Goal: Task Accomplishment & Management: Complete application form

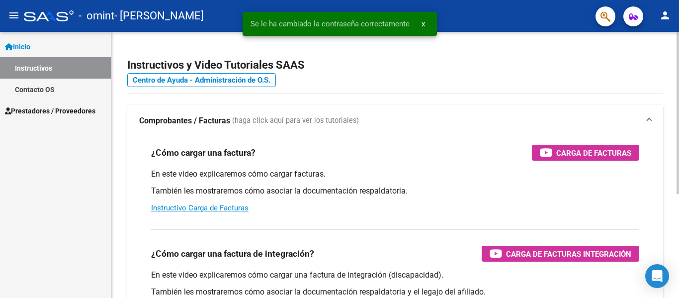
click at [678, 0] on div "menu - omint - [PERSON_NAME] person Inicio Instructivos Contacto OS Prestadores…" at bounding box center [339, 149] width 679 height 298
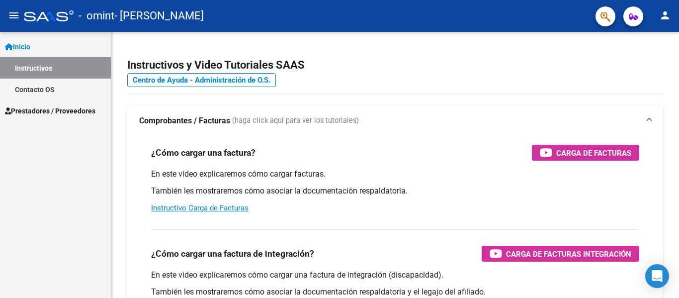
click at [15, 13] on mat-icon "menu" at bounding box center [14, 15] width 12 height 12
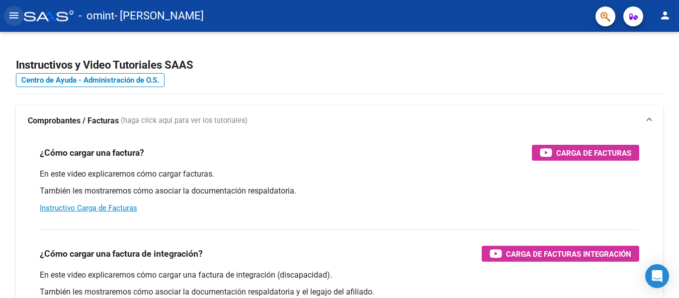
click at [12, 11] on mat-icon "menu" at bounding box center [14, 15] width 12 height 12
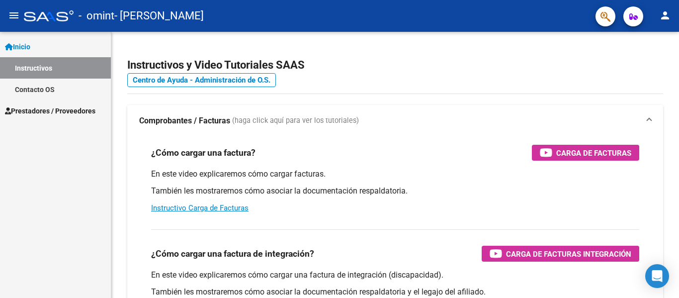
click at [47, 108] on span "Prestadores / Proveedores" at bounding box center [50, 110] width 90 height 11
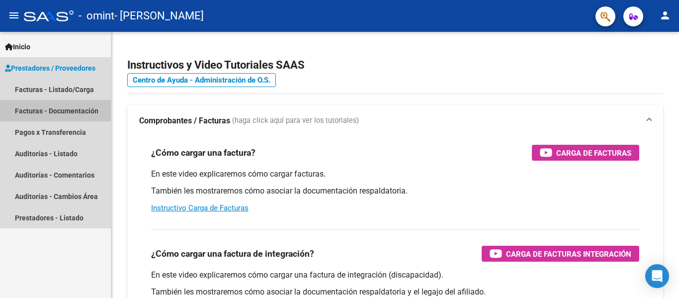
click at [48, 113] on link "Facturas - Documentación" at bounding box center [55, 110] width 111 height 21
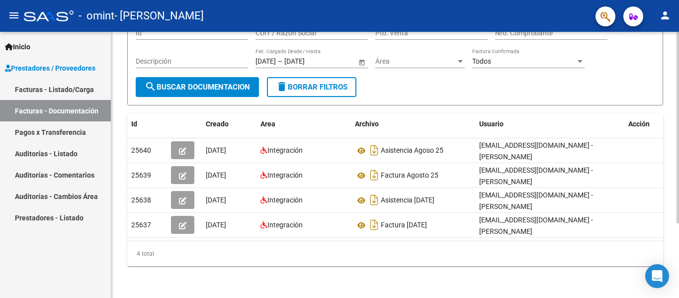
scroll to position [103, 0]
click at [678, 199] on div at bounding box center [677, 201] width 2 height 191
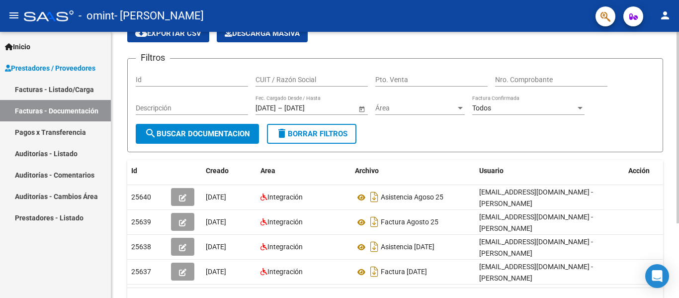
scroll to position [0, 0]
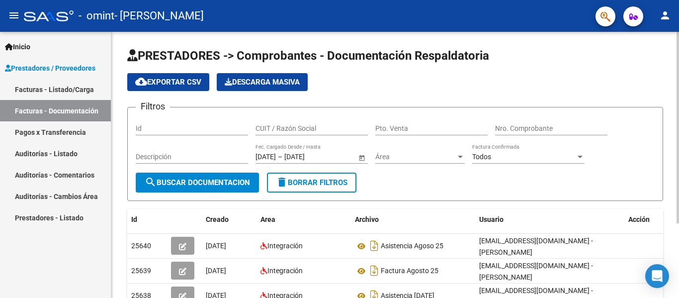
click at [678, 3] on div "menu - omint - [PERSON_NAME] person Inicio Instructivos Contacto OS Prestadores…" at bounding box center [339, 149] width 679 height 298
click at [31, 69] on span "Prestadores / Proveedores" at bounding box center [50, 68] width 90 height 11
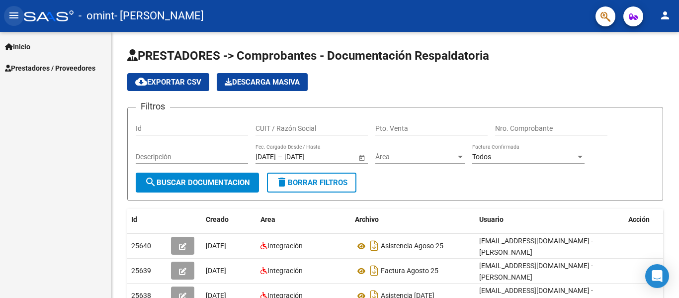
click at [13, 16] on mat-icon "menu" at bounding box center [14, 15] width 12 height 12
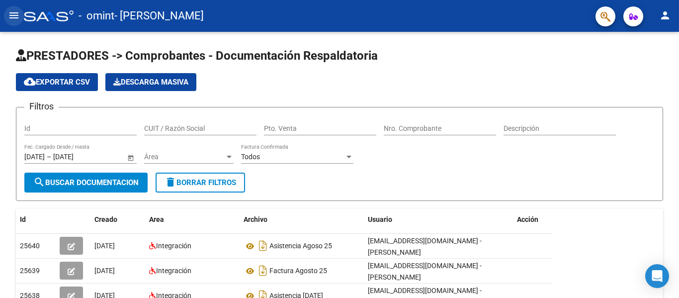
click at [13, 16] on mat-icon "menu" at bounding box center [14, 15] width 12 height 12
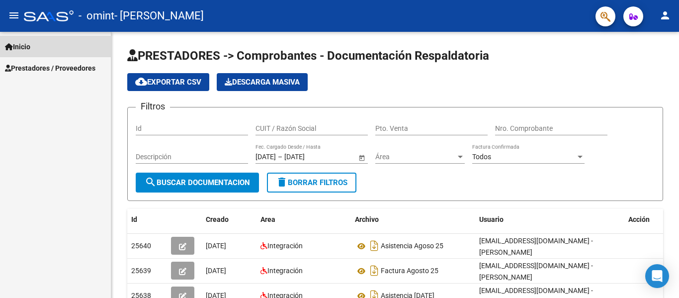
click at [26, 48] on span "Inicio" at bounding box center [17, 46] width 25 height 11
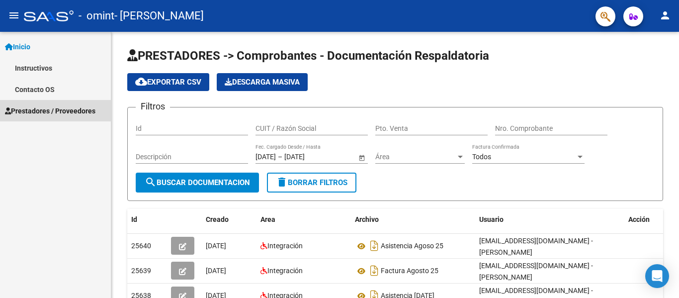
click at [62, 106] on span "Prestadores / Proveedores" at bounding box center [50, 110] width 90 height 11
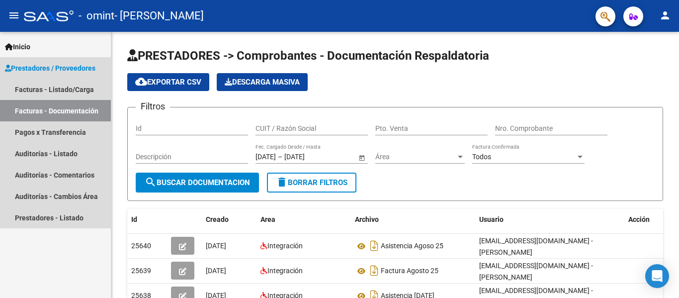
click at [74, 111] on link "Facturas - Documentación" at bounding box center [55, 110] width 111 height 21
click at [49, 89] on link "Facturas - Listado/Carga" at bounding box center [55, 89] width 111 height 21
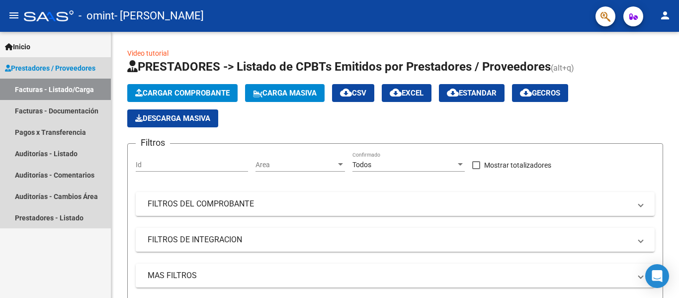
click at [49, 64] on span "Prestadores / Proveedores" at bounding box center [50, 68] width 90 height 11
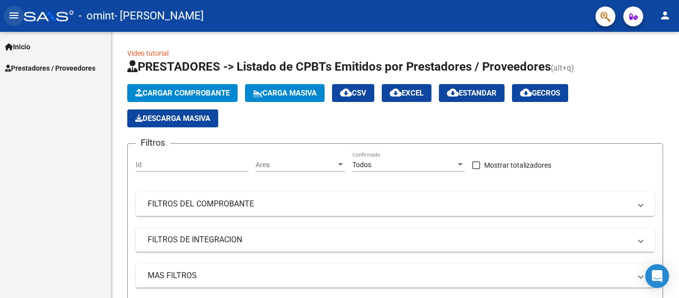
click at [12, 15] on mat-icon "menu" at bounding box center [14, 15] width 12 height 12
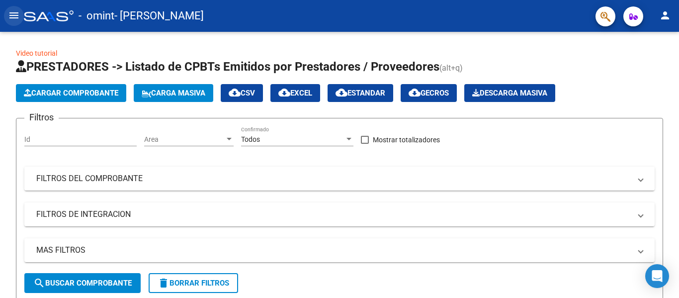
click at [14, 15] on mat-icon "menu" at bounding box center [14, 15] width 12 height 12
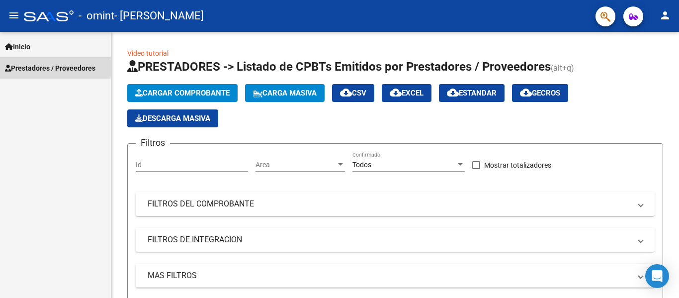
click at [29, 65] on span "Prestadores / Proveedores" at bounding box center [50, 68] width 90 height 11
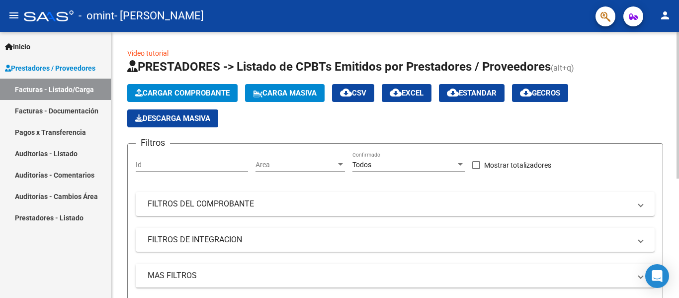
click at [161, 50] on link "Video tutorial" at bounding box center [147, 53] width 41 height 8
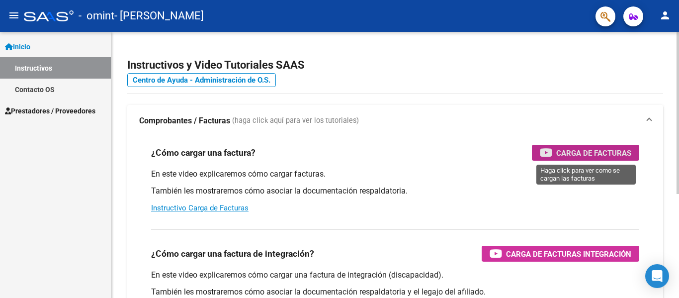
click at [583, 153] on span "Carga de Facturas" at bounding box center [593, 153] width 75 height 12
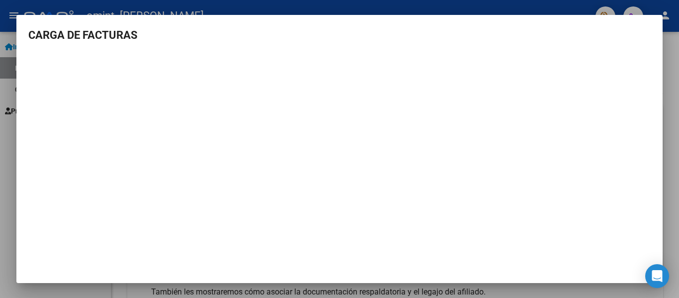
click at [677, 120] on div at bounding box center [339, 149] width 679 height 298
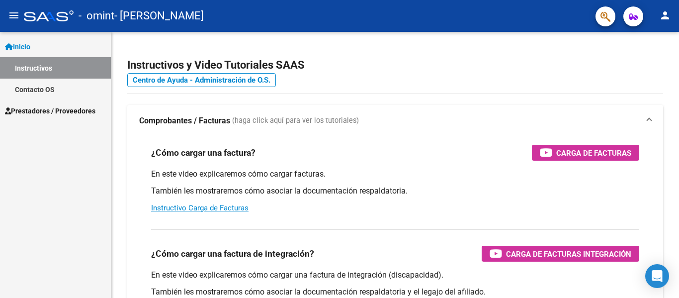
click at [20, 46] on span "Inicio" at bounding box center [17, 46] width 25 height 11
click at [14, 16] on mat-icon "menu" at bounding box center [14, 15] width 12 height 12
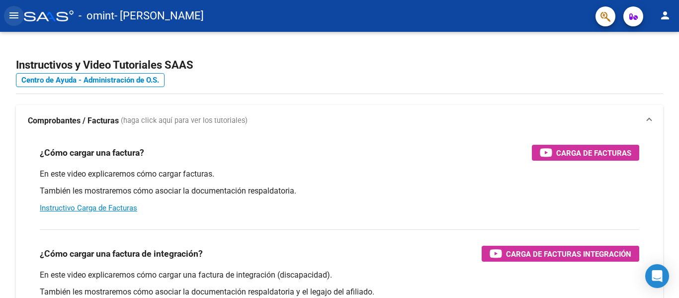
click at [12, 13] on mat-icon "menu" at bounding box center [14, 15] width 12 height 12
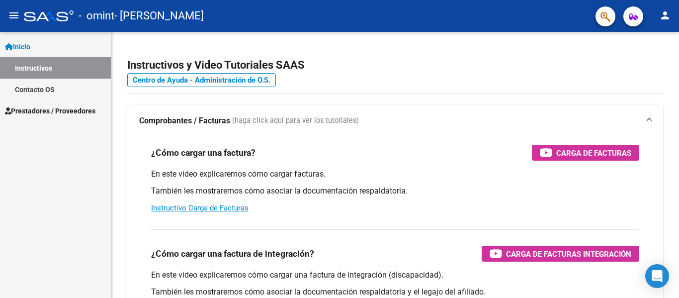
click at [42, 109] on span "Prestadores / Proveedores" at bounding box center [50, 110] width 90 height 11
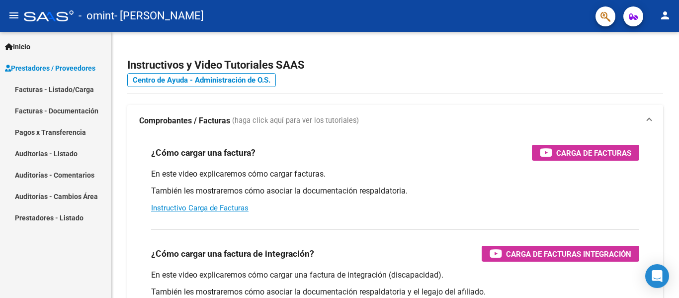
click at [57, 92] on link "Facturas - Listado/Carga" at bounding box center [55, 89] width 111 height 21
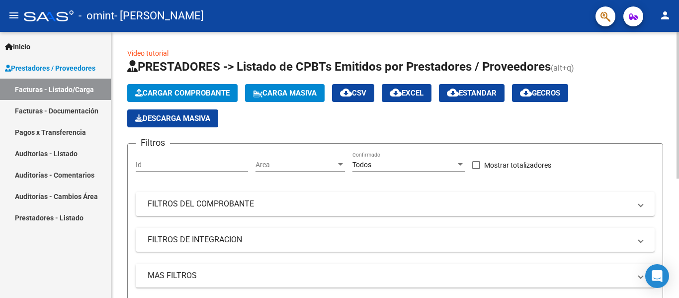
click at [194, 92] on span "Cargar Comprobante" at bounding box center [182, 92] width 94 height 9
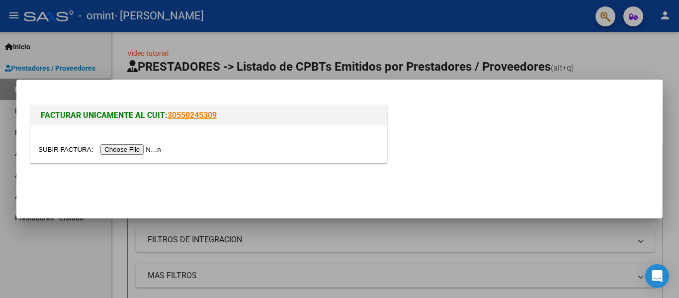
click at [147, 150] on input "file" at bounding box center [101, 149] width 126 height 10
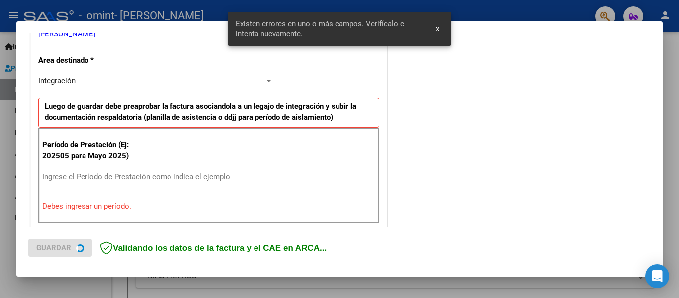
scroll to position [231, 0]
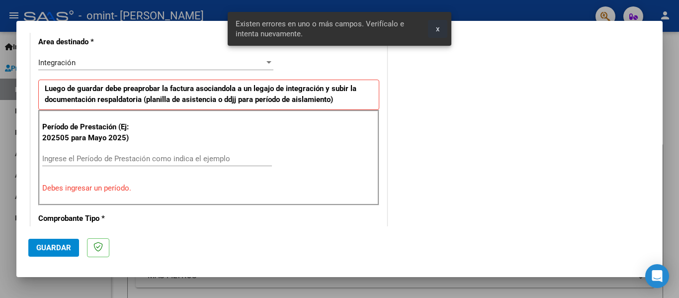
click at [439, 28] on span "x" at bounding box center [437, 28] width 3 height 9
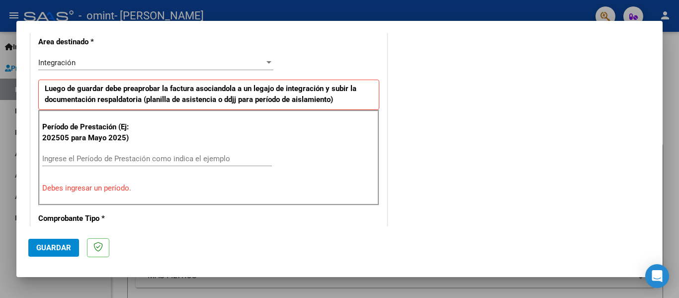
click at [83, 162] on input "Ingrese el Período de Prestación como indica el ejemplo" at bounding box center [157, 158] width 230 height 9
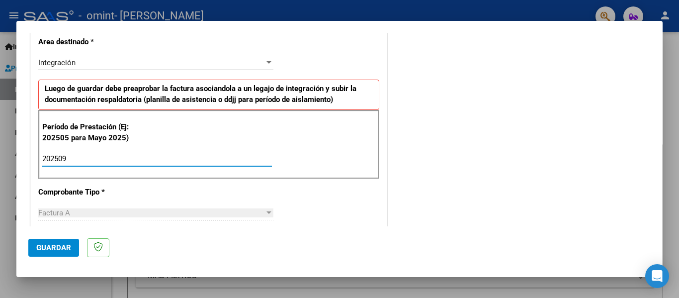
type input "202509"
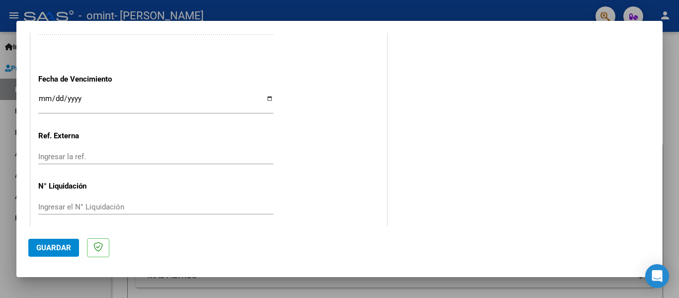
scroll to position [681, 0]
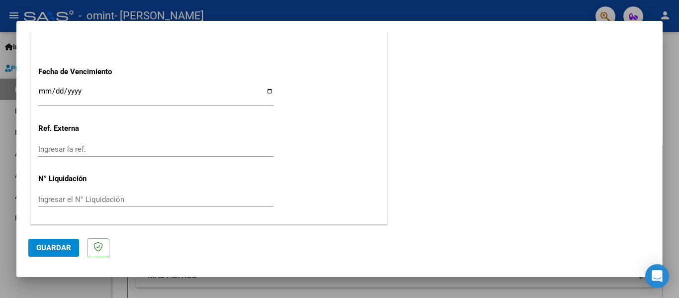
click at [53, 249] on span "Guardar" at bounding box center [53, 247] width 35 height 9
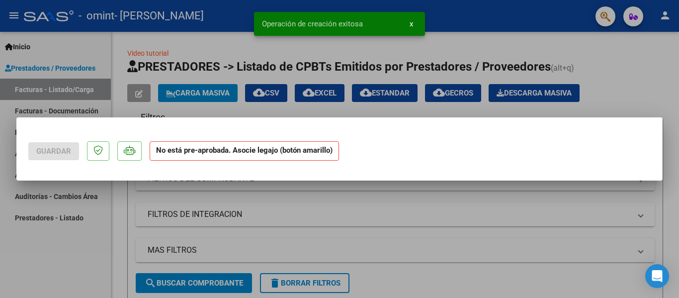
scroll to position [0, 0]
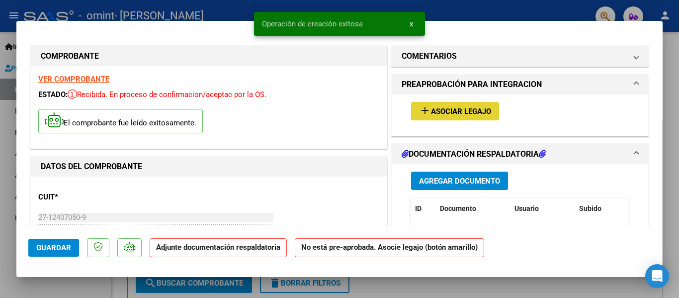
click at [472, 111] on span "Asociar Legajo" at bounding box center [461, 111] width 60 height 9
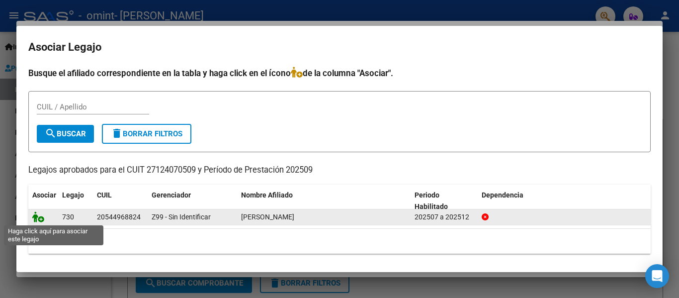
click at [40, 218] on icon at bounding box center [38, 216] width 12 height 11
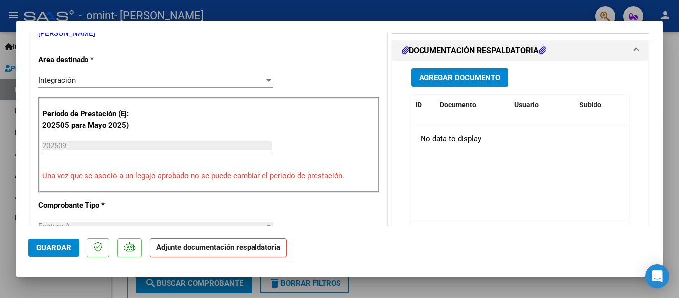
scroll to position [235, 0]
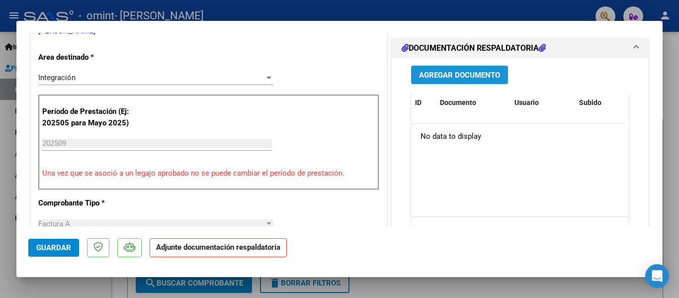
click at [476, 77] on span "Agregar Documento" at bounding box center [459, 75] width 81 height 9
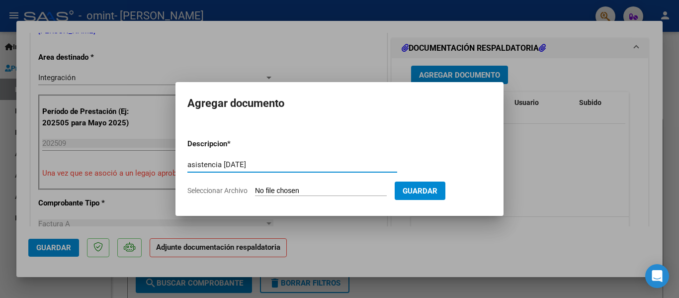
type input "asistencia [DATE]"
click at [313, 190] on input "Seleccionar Archivo" at bounding box center [321, 190] width 132 height 9
type input "C:\fakepath\asistencia [PERSON_NAME] firmada.jpeg"
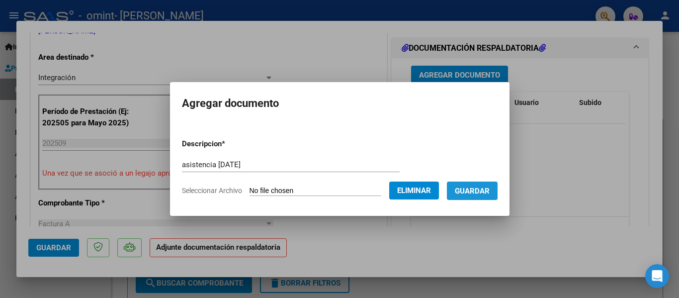
click at [488, 190] on span "Guardar" at bounding box center [472, 190] width 35 height 9
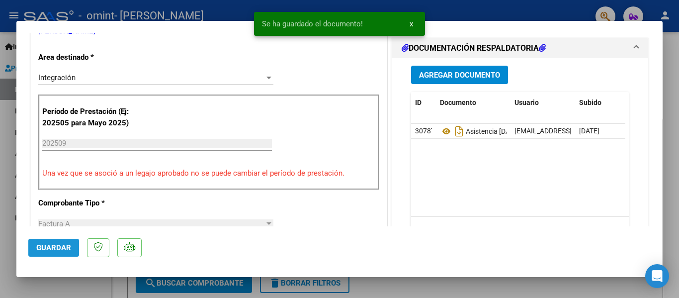
click at [54, 246] on span "Guardar" at bounding box center [53, 247] width 35 height 9
click at [671, 102] on div at bounding box center [339, 149] width 679 height 298
type input "$ 0,00"
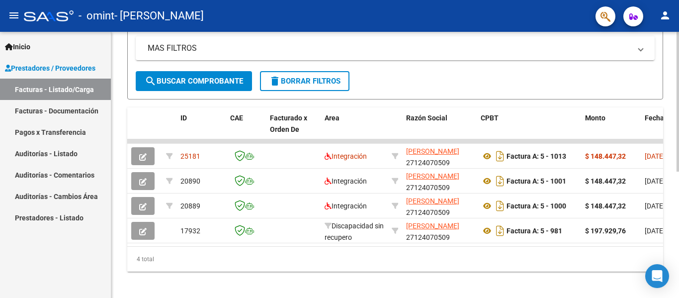
scroll to position [241, 0]
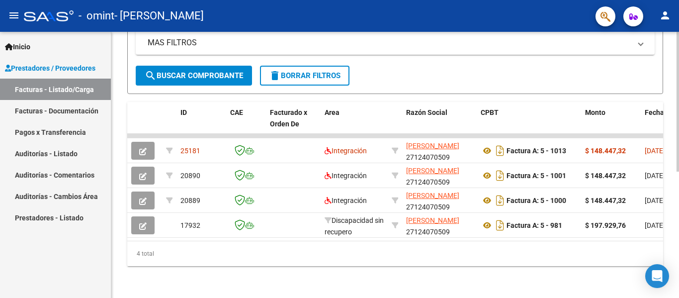
click at [678, 271] on div at bounding box center [677, 228] width 2 height 140
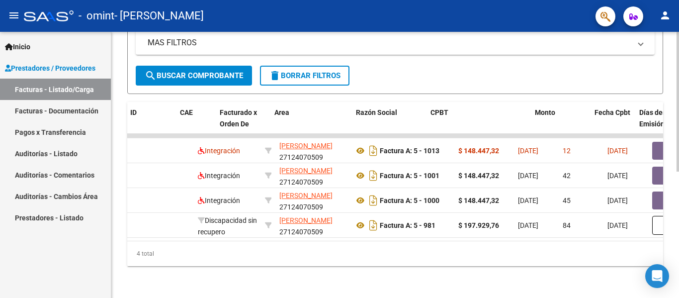
scroll to position [0, 0]
